Goal: Navigation & Orientation: Find specific page/section

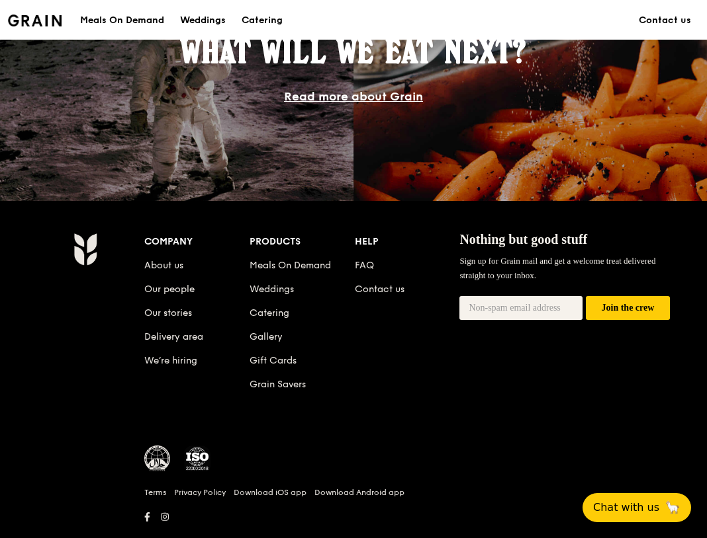
scroll to position [1240, 0]
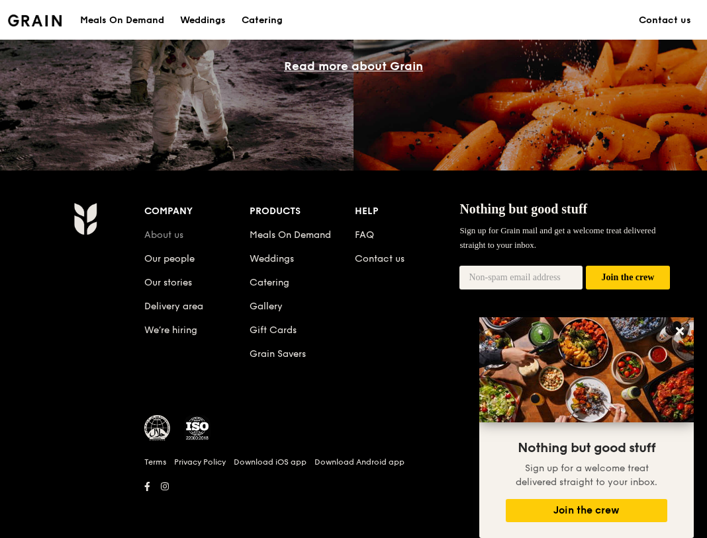
click at [173, 232] on link "About us" at bounding box center [163, 235] width 39 height 11
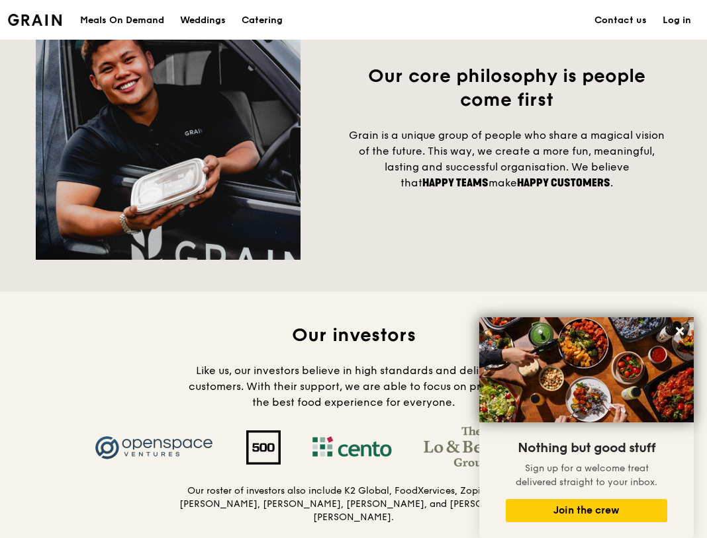
scroll to position [1257, 0]
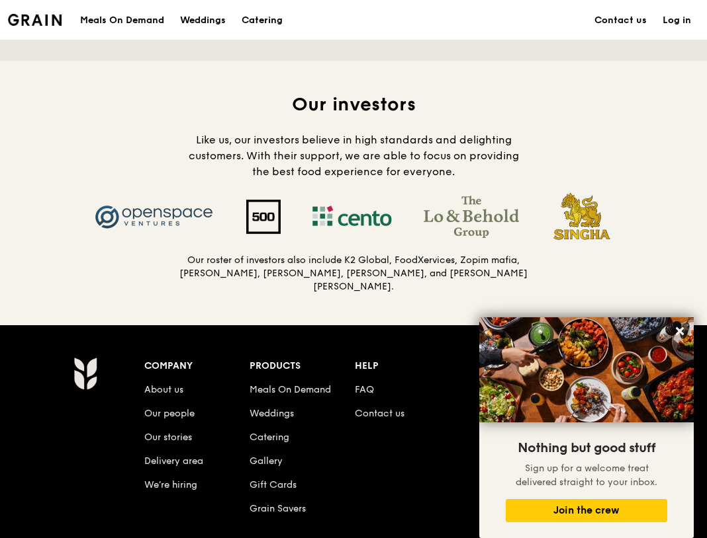
click at [494, 214] on img at bounding box center [471, 217] width 127 height 42
click at [492, 215] on img at bounding box center [471, 217] width 127 height 42
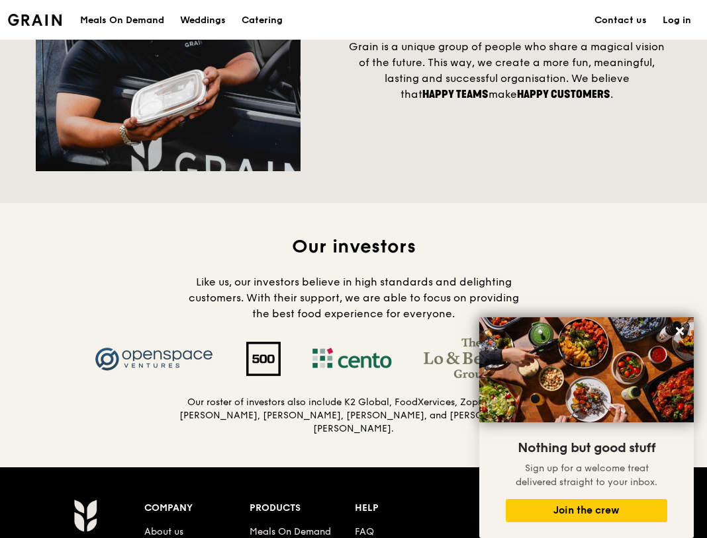
scroll to position [662, 0]
